Goal: Use online tool/utility: Utilize a website feature to perform a specific function

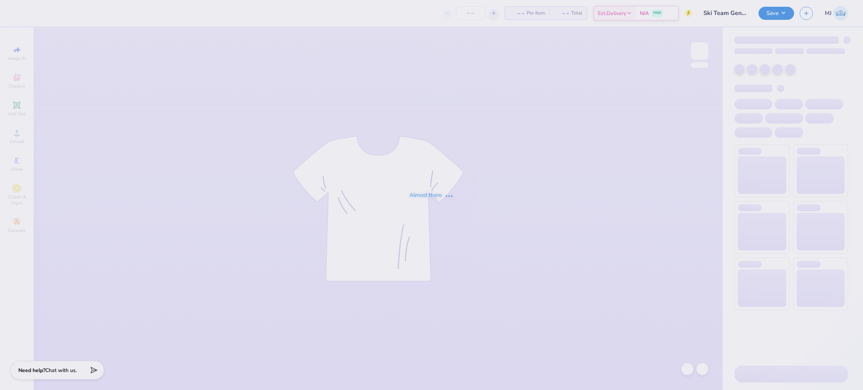
type input "30"
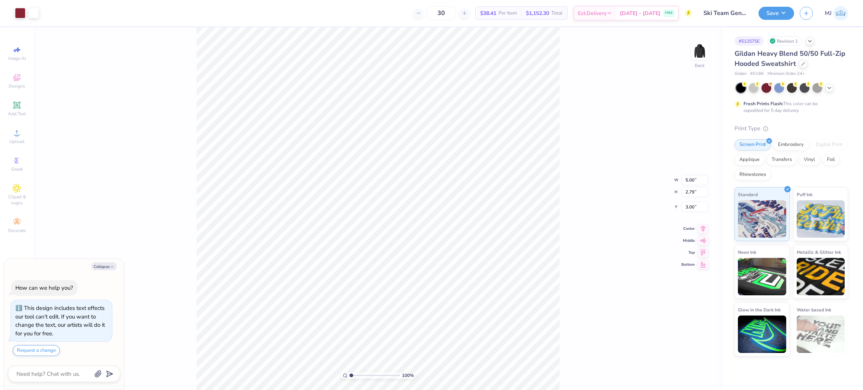
type textarea "x"
type input "1.56866529723244"
type textarea "x"
type input "1.56866529723244"
click at [8, 141] on div "Upload" at bounding box center [17, 136] width 26 height 22
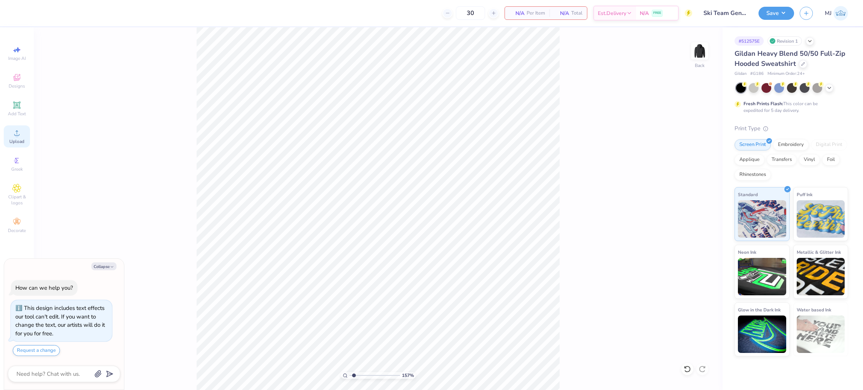
type textarea "x"
type input "1.56866529723244"
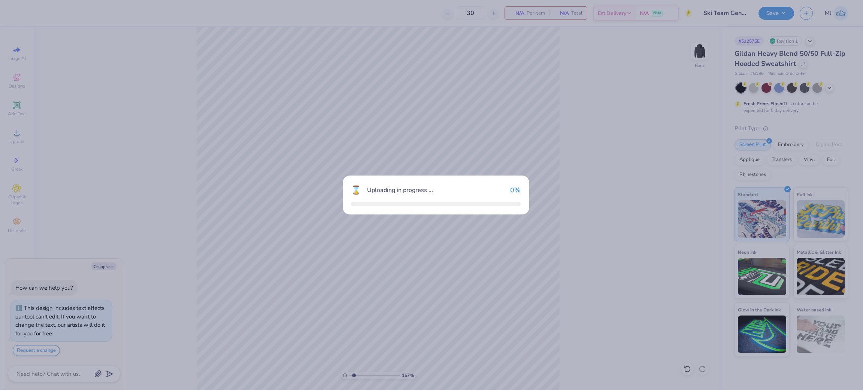
type textarea "x"
type input "1.56866529723244"
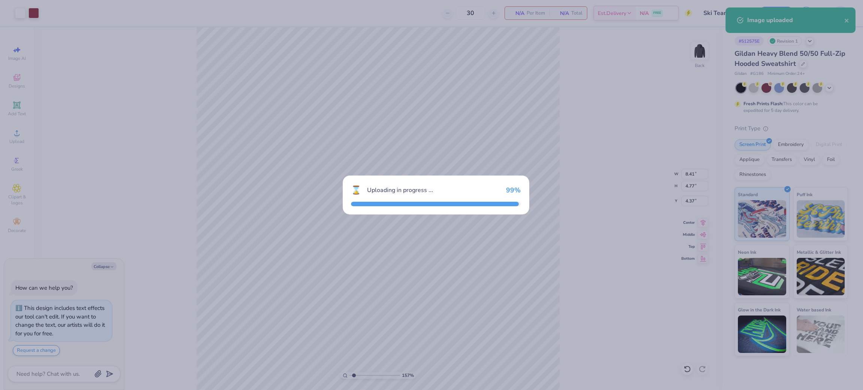
type textarea "x"
type input "1.56866529723244"
type textarea "x"
type input "1.56866529723244"
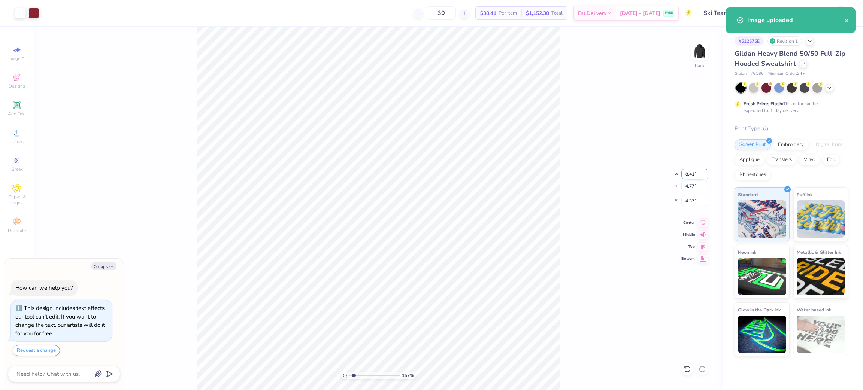
click at [691, 172] on input "8.41" at bounding box center [694, 174] width 27 height 10
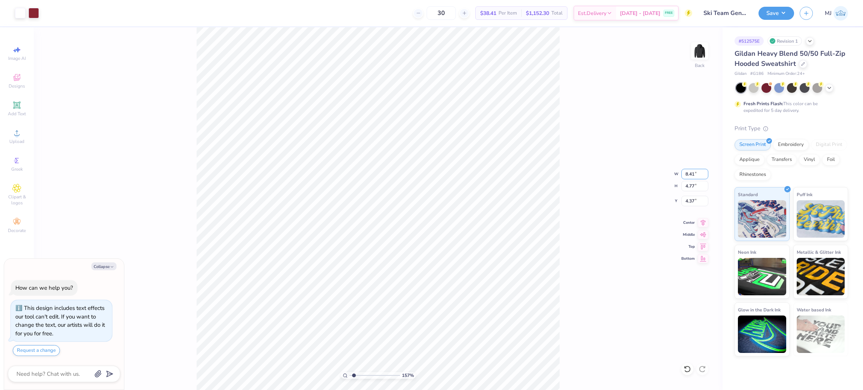
type input "3"
type input ".5"
type input "3.5"
type textarea "x"
type input "1.56866529723244"
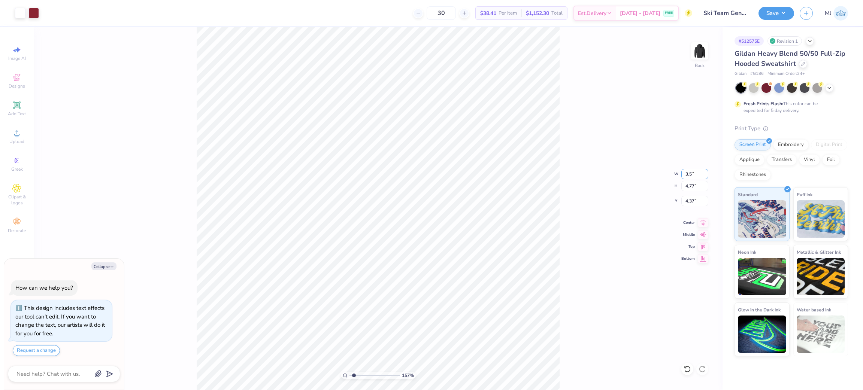
type input "3.50"
type input "1.98"
click at [689, 203] on input "5.76" at bounding box center [694, 201] width 27 height 10
click at [689, 202] on input "5.76" at bounding box center [694, 201] width 27 height 10
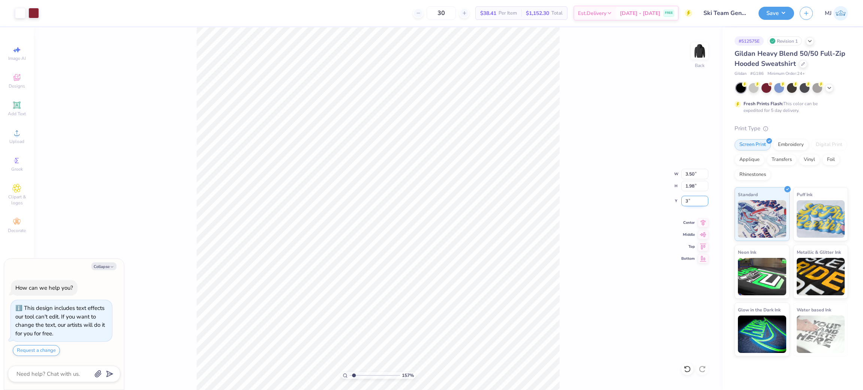
type input "3"
type textarea "x"
type input "1.56866529723244"
type input "3.00"
type textarea "x"
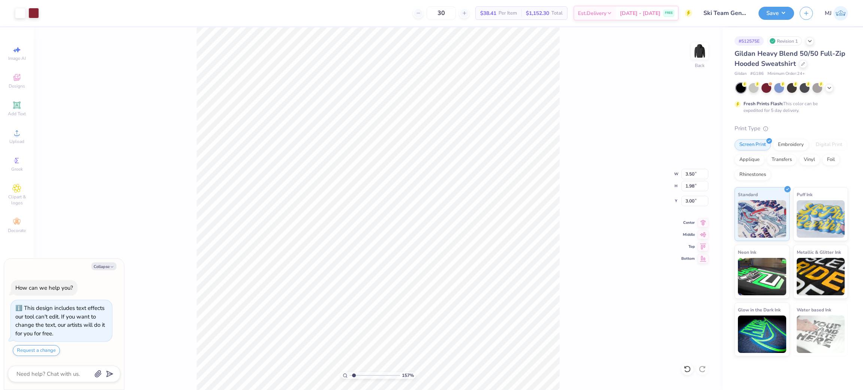
type input "1.56866529723244"
type textarea "x"
type input "1.56866529723244"
type textarea "x"
type input "1.56866529723244"
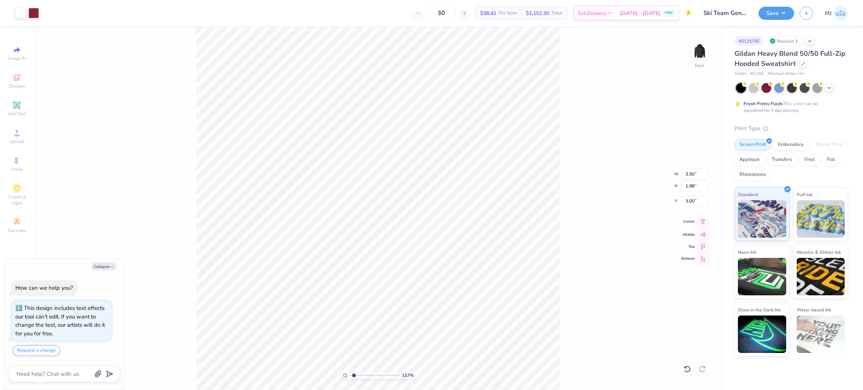
click at [703, 224] on icon at bounding box center [703, 222] width 5 height 6
type textarea "x"
type input "1.56866529723244"
click at [595, 175] on div "157 % Back W 3.50 3.50 " H 1.98 1.98 " Y 3.00 3.00 " Center Middle Top Bottom" at bounding box center [378, 208] width 689 height 363
type textarea "x"
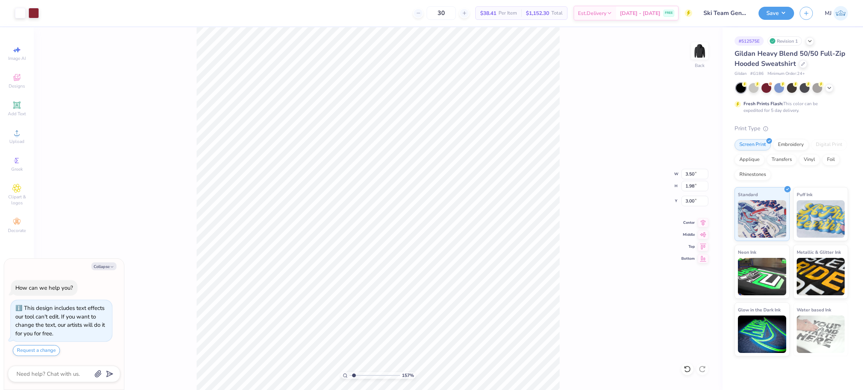
type input "1.56866529723244"
type textarea "x"
type input "1.82266583066795"
type textarea "x"
type input "1.82266583066795"
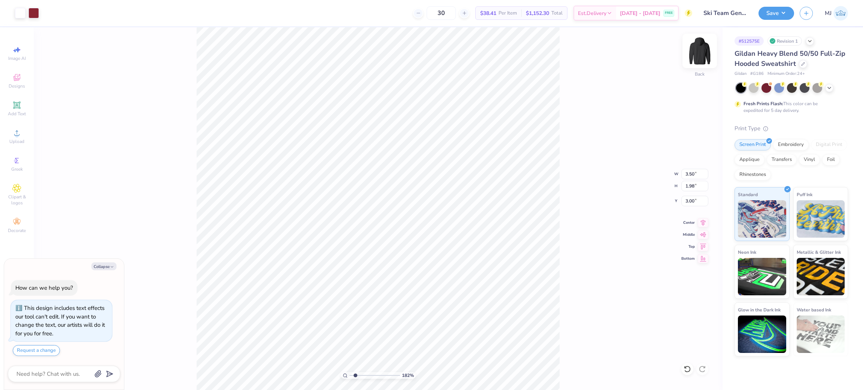
click at [704, 48] on img at bounding box center [700, 51] width 30 height 30
type textarea "x"
type input "1.82266583066795"
type textarea "x"
type input "1.82266583066795"
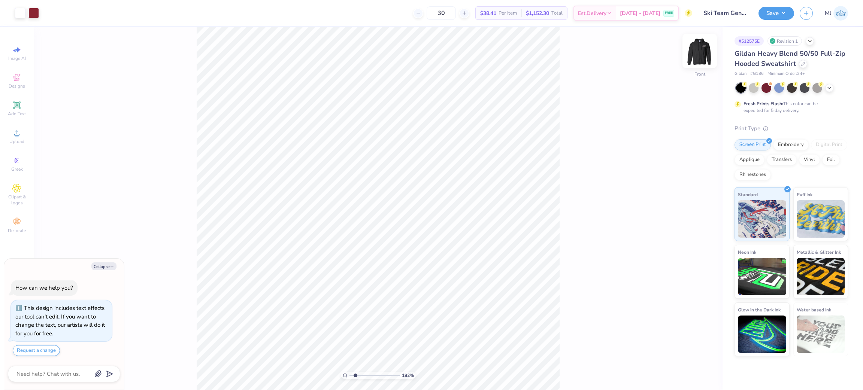
type textarea "x"
type input "1.82266583066795"
click at [14, 143] on span "Upload" at bounding box center [16, 142] width 15 height 6
type textarea "x"
type input "1.82266583066795"
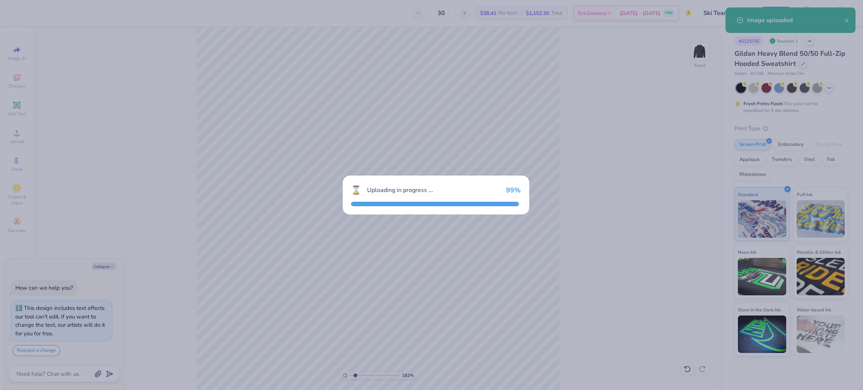
type textarea "x"
type input "1.82266583066795"
type textarea "x"
type input "1.82266583066795"
type textarea "x"
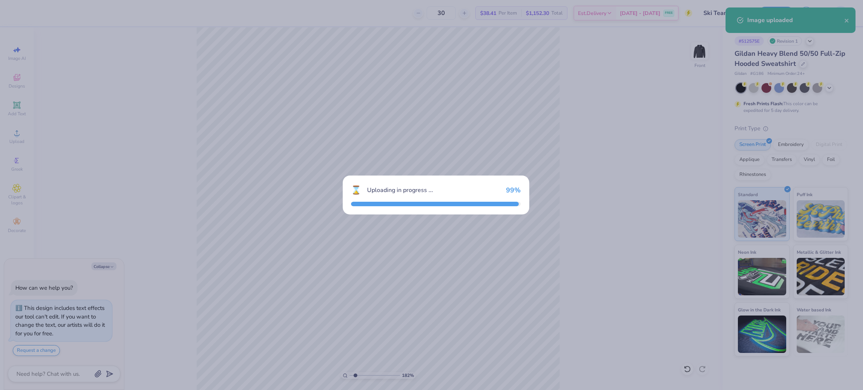
type input "1.82266583066795"
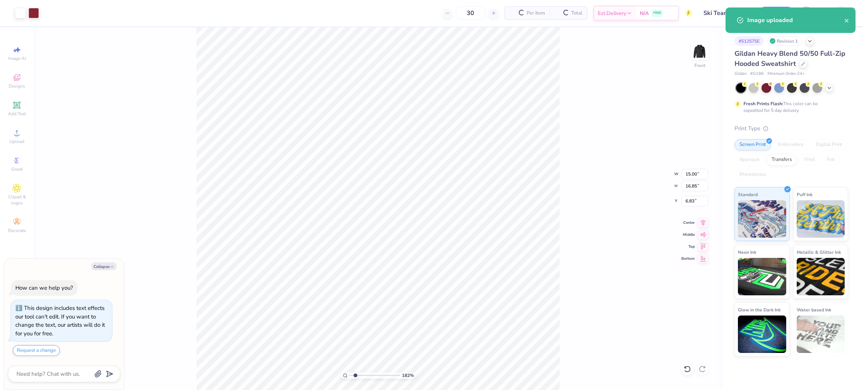
type textarea "x"
type input "1"
type textarea "x"
type input "1.16192143338904"
click at [686, 173] on input "15.00" at bounding box center [694, 174] width 27 height 10
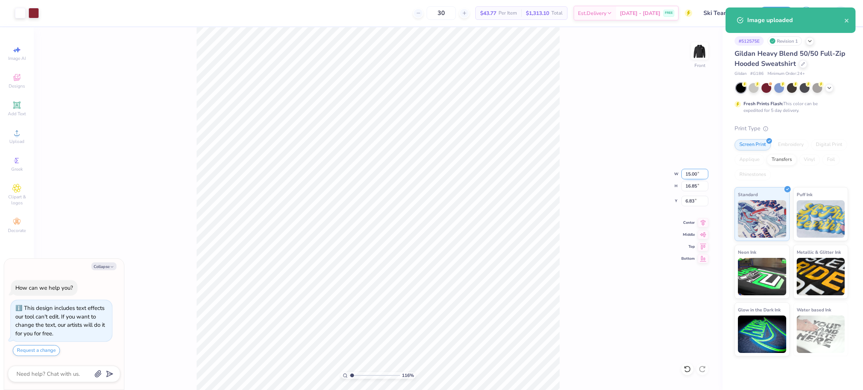
click at [686, 173] on input "15.00" at bounding box center [694, 174] width 27 height 10
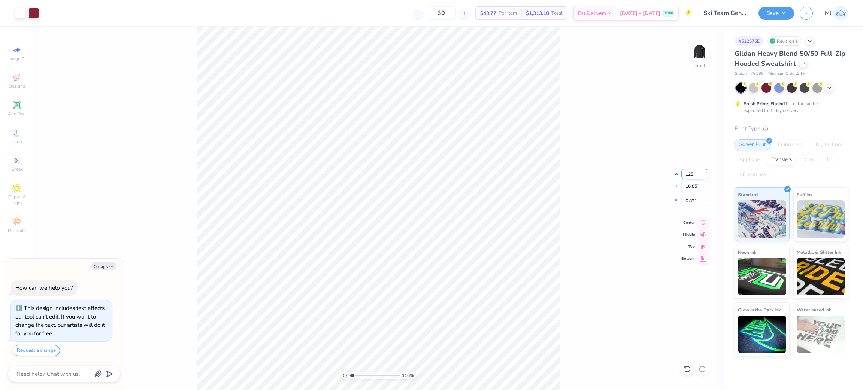
type input "125"
type textarea "x"
type input "1.16192143338904"
click at [687, 170] on input "15.00" at bounding box center [694, 174] width 27 height 10
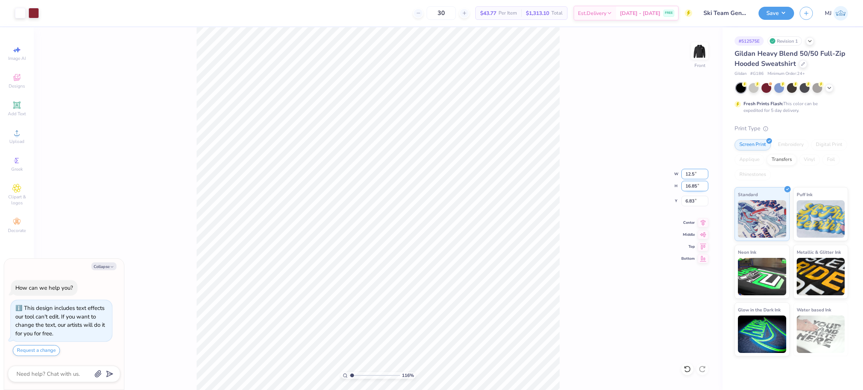
type input "12.5"
type textarea "x"
type input "1.16192143338904"
type input "12.50"
type input "14.04"
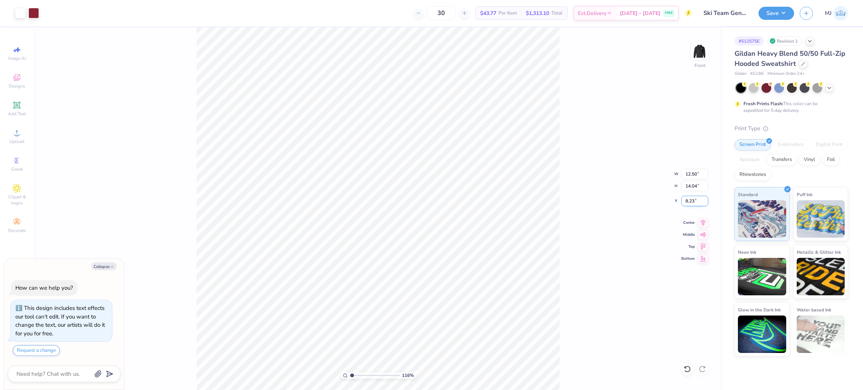
click at [692, 198] on input "8.23" at bounding box center [694, 201] width 27 height 10
type input "6"
type textarea "x"
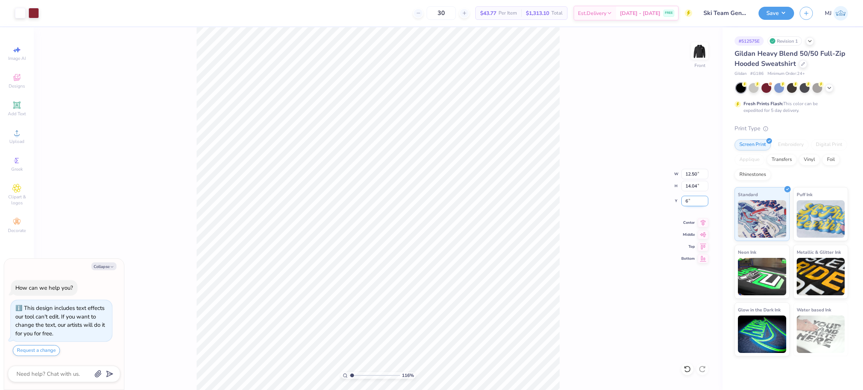
type input "1.16192143338904"
type input "6.00"
drag, startPoint x: 588, startPoint y: 181, endPoint x: 582, endPoint y: 179, distance: 5.8
click at [588, 181] on div "116 % Front W 12.50 12.50 " H 14.04 14.04 " Y 6.00 6.00 " Center Middle Top Bot…" at bounding box center [378, 208] width 689 height 363
type textarea "x"
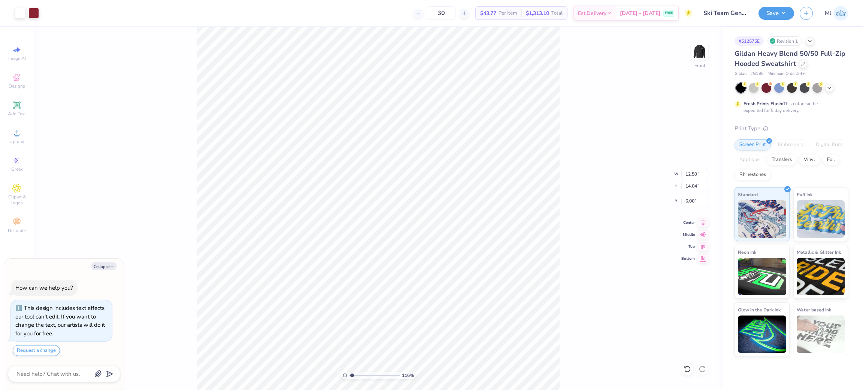
type input "1.16192143338904"
type textarea "x"
type input "1"
type textarea "x"
type input "1"
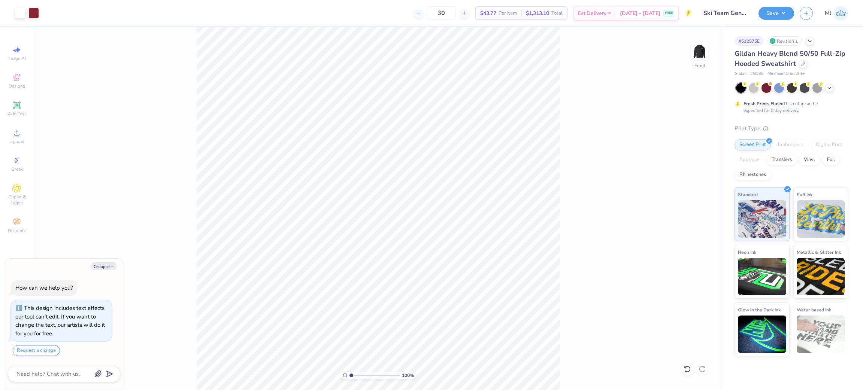
type textarea "x"
type input "1.16192143338904"
type textarea "x"
type input "1.16192143338904"
click at [780, 15] on button "Save" at bounding box center [776, 12] width 36 height 13
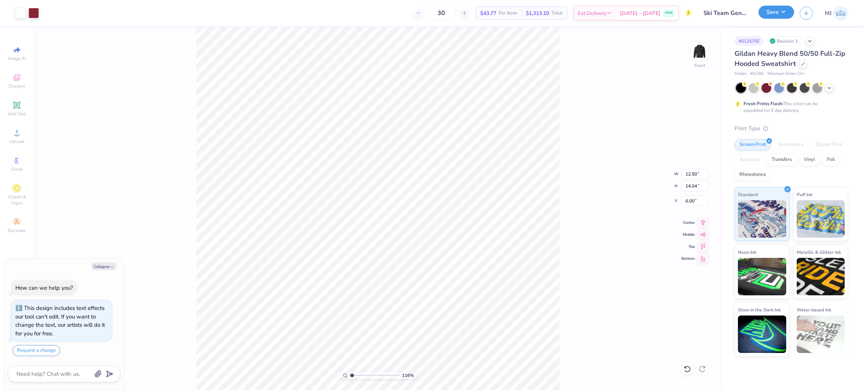
type textarea "x"
type input "1.16192143338904"
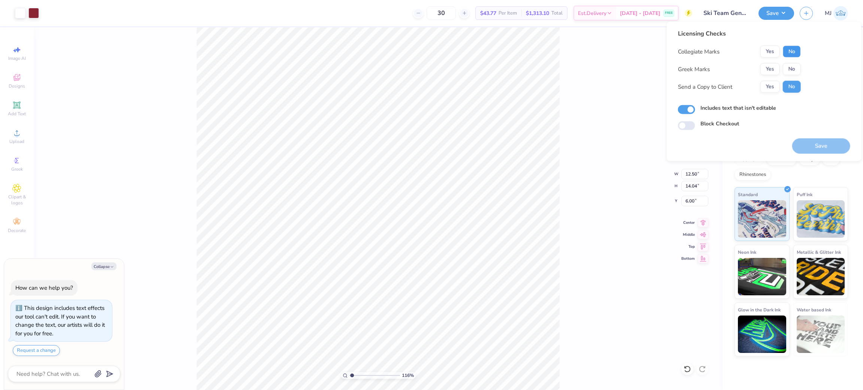
click at [789, 54] on button "No" at bounding box center [792, 52] width 18 height 12
click at [763, 49] on button "Yes" at bounding box center [769, 52] width 19 height 12
click at [788, 67] on button "No" at bounding box center [792, 69] width 18 height 12
type textarea "x"
type input "1.16192143338904"
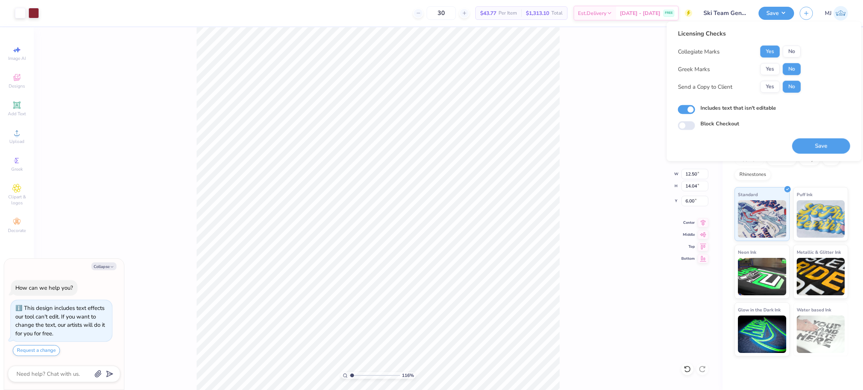
type textarea "x"
type input "1.16192143338904"
type textarea "x"
type input "1.16192143338904"
click at [601, 131] on div "116 % Front W 12.50 12.50 " H 14.04 14.04 " Y 6.00 6.00 " Center Middle Top Bot…" at bounding box center [378, 208] width 689 height 363
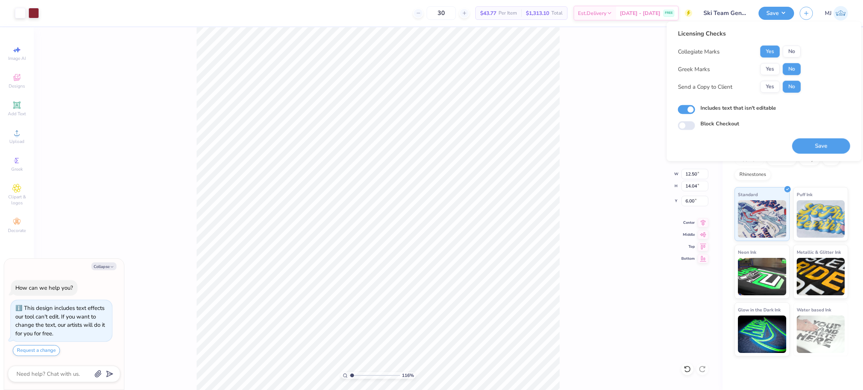
type textarea "x"
type input "1.16192143338904"
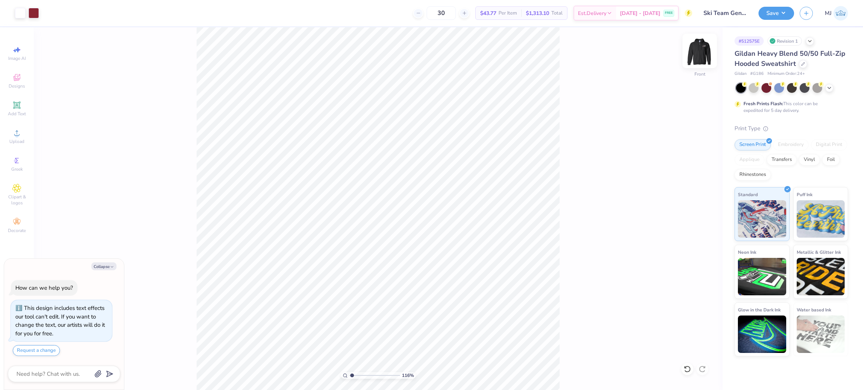
click at [694, 51] on img at bounding box center [700, 51] width 30 height 30
type textarea "x"
type input "1.16192143338904"
type textarea "x"
type input "1.16192143338904"
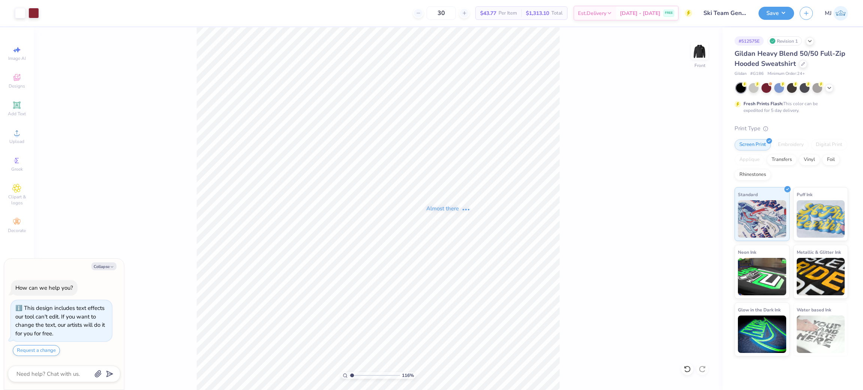
type textarea "x"
type input "1.16192143338904"
type textarea "x"
type input "1.16192143338904"
type textarea "x"
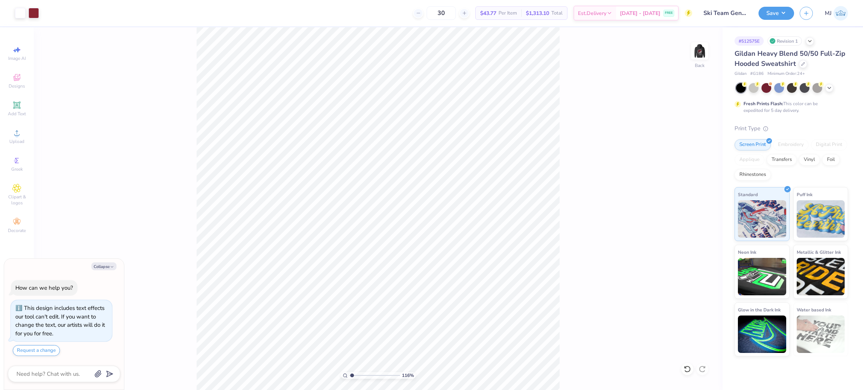
type input "1.16192143338904"
type textarea "x"
type input "1.16192143338904"
click at [701, 45] on img at bounding box center [700, 51] width 30 height 30
type textarea "x"
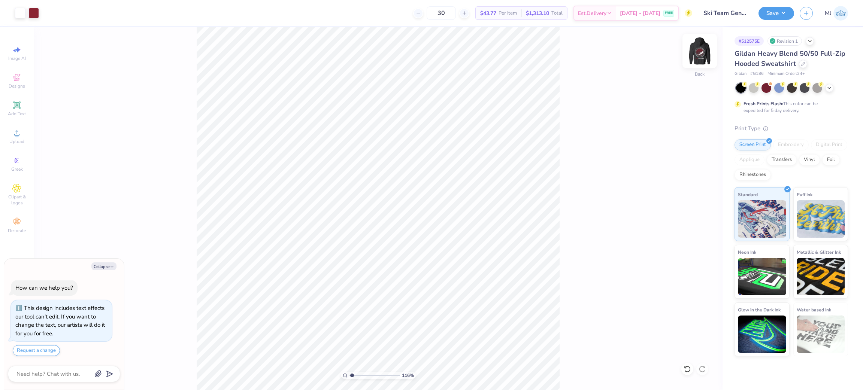
type input "1.16192143338904"
type textarea "x"
type input "1.16192143338904"
type textarea "x"
type input "1.16192143338904"
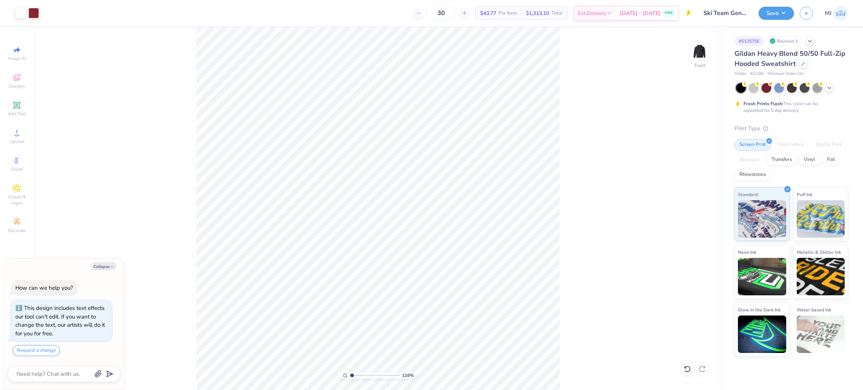
type textarea "x"
type input "2.22962779658421"
type textarea "x"
type input "2.22962779658421"
type textarea "x"
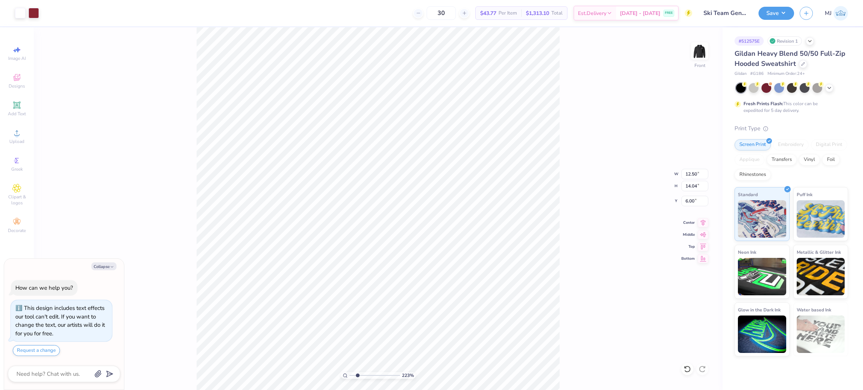
type input "2.22962779658421"
click at [18, 131] on icon at bounding box center [16, 132] width 9 height 9
type textarea "x"
type input "2.22962779658421"
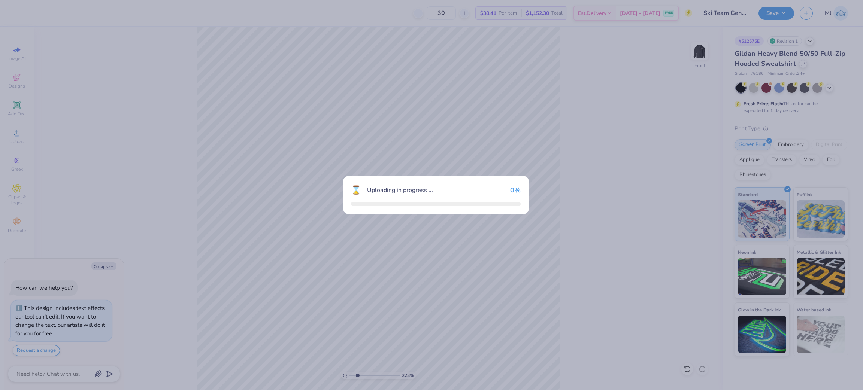
type textarea "x"
type input "2.22962779658421"
type textarea "x"
type input "2.22962779658421"
type textarea "x"
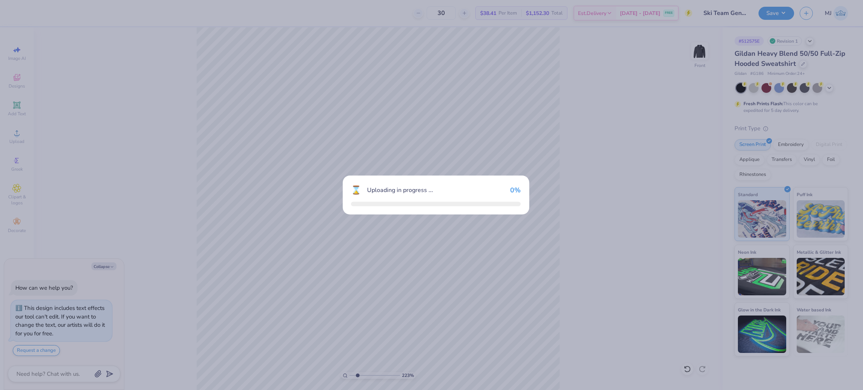
type input "2.22962779658421"
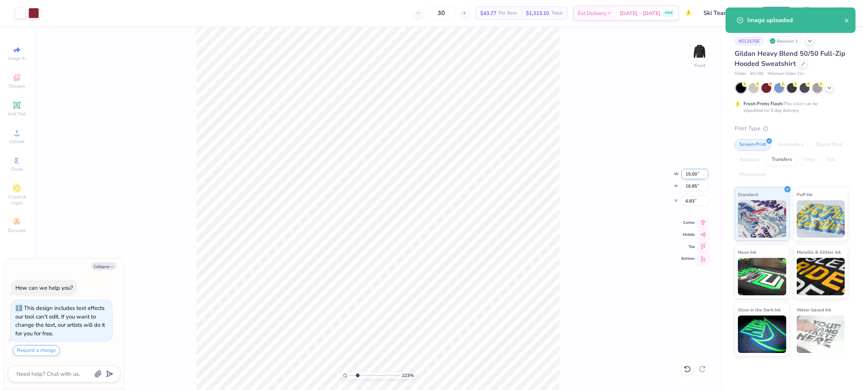
click at [687, 174] on input "15.00" at bounding box center [694, 174] width 27 height 10
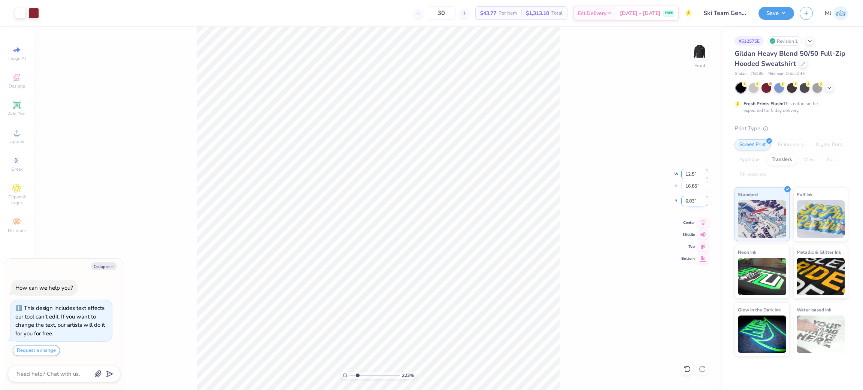
type input "12.5"
click at [691, 200] on input "6.83" at bounding box center [694, 201] width 27 height 10
type textarea "x"
type input "2.22962779658421"
type input "12.50"
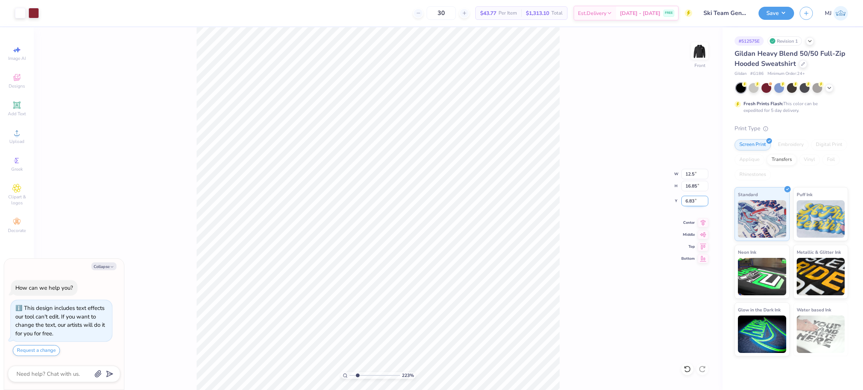
type input "14.04"
click at [691, 200] on input "8.23" at bounding box center [694, 201] width 27 height 10
type input "5"
type input "6.00"
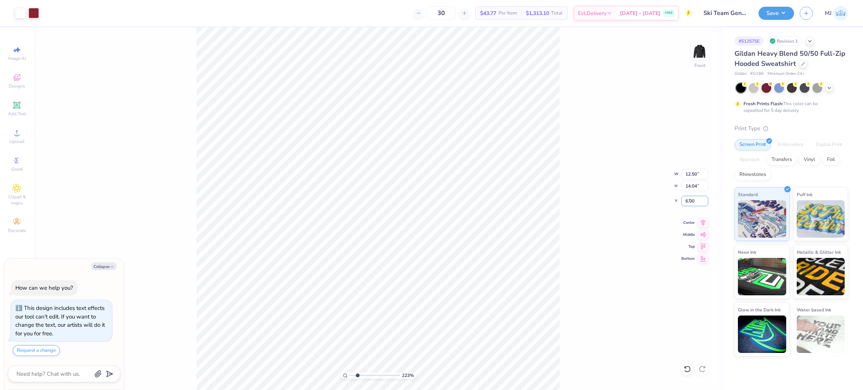
type textarea "x"
type input "1"
click at [696, 55] on img at bounding box center [700, 51] width 30 height 30
click at [705, 51] on img at bounding box center [700, 51] width 30 height 30
click at [775, 11] on button "Save" at bounding box center [776, 12] width 36 height 13
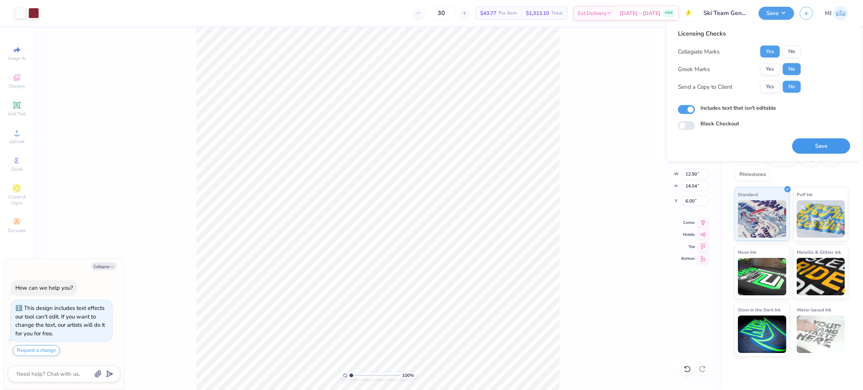
click at [801, 142] on button "Save" at bounding box center [821, 146] width 58 height 15
type textarea "x"
